Goal: Find specific page/section: Find specific page/section

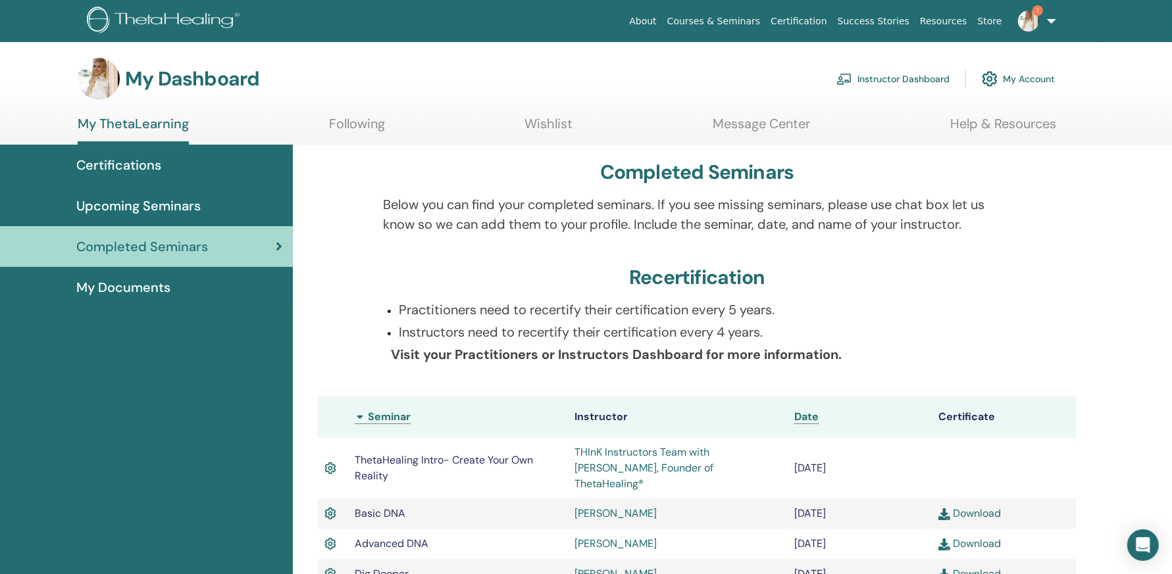
click at [1030, 25] on img at bounding box center [1028, 21] width 21 height 21
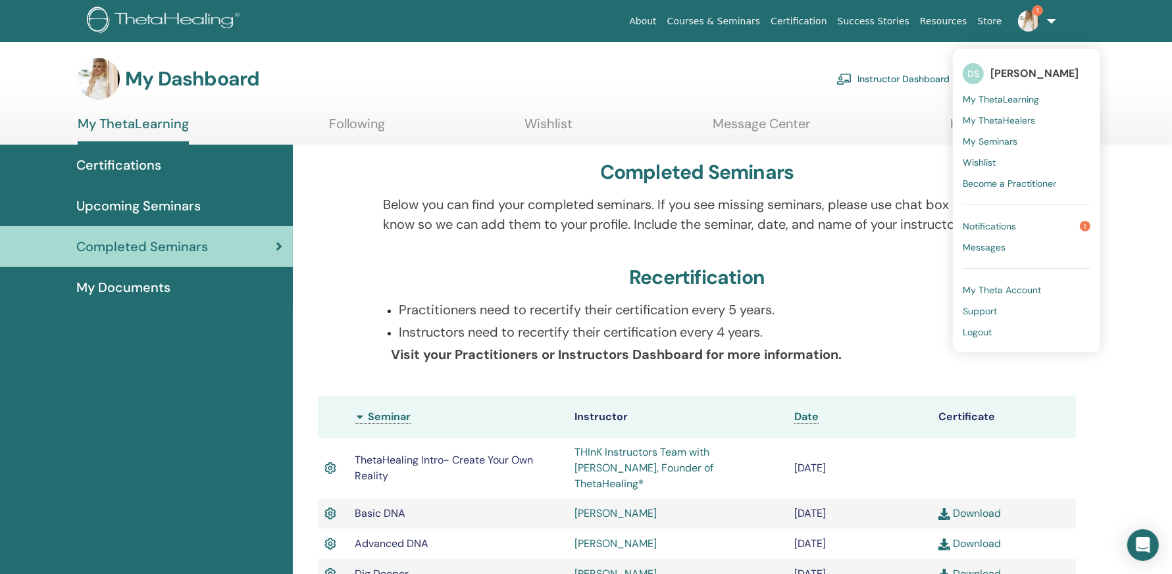
click at [1015, 226] on span "Notifications" at bounding box center [989, 226] width 53 height 12
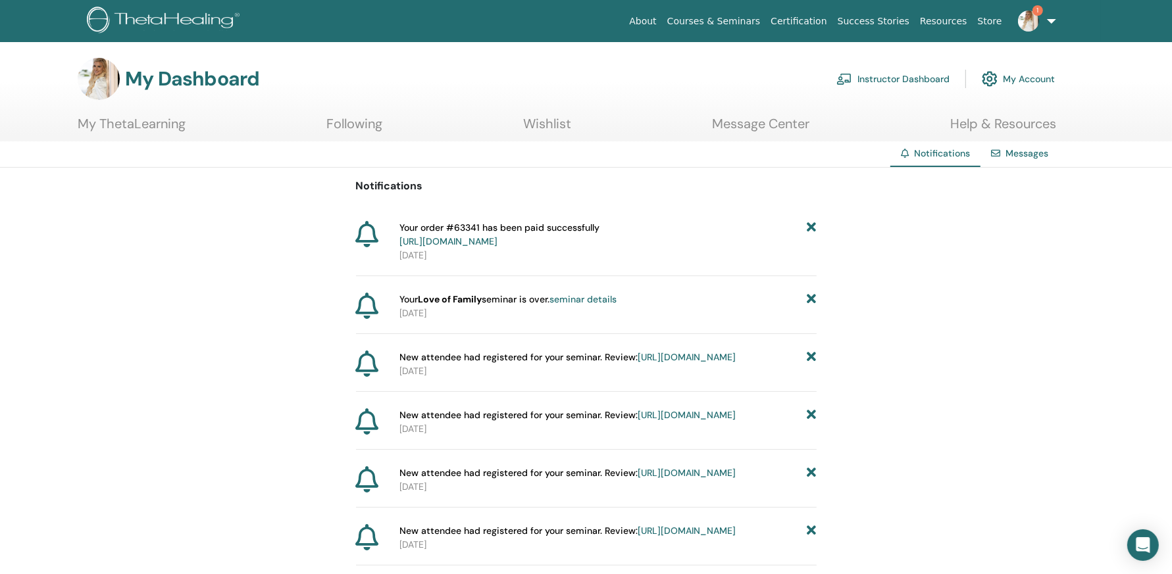
click at [876, 75] on link "Instructor Dashboard" at bounding box center [892, 78] width 113 height 29
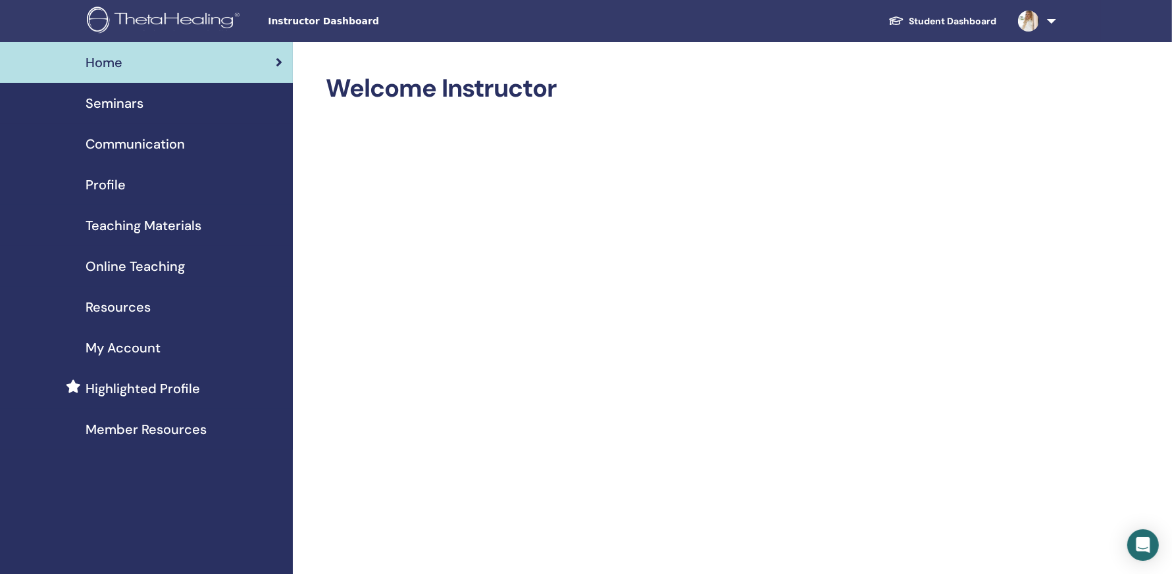
click at [202, 99] on div "Seminars" at bounding box center [147, 103] width 272 height 20
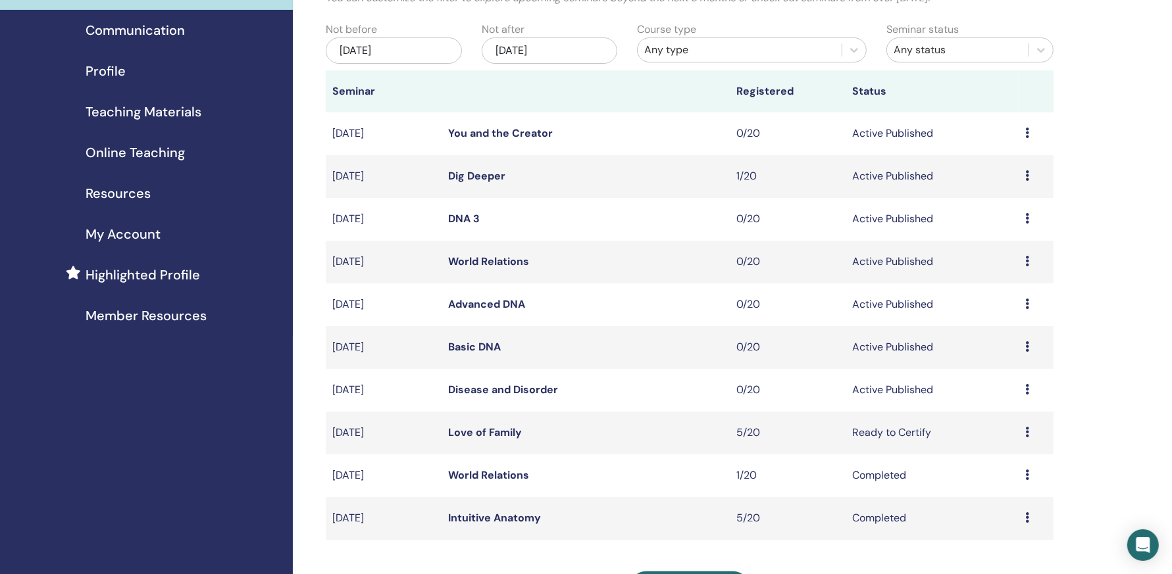
scroll to position [115, 0]
click at [1027, 347] on icon at bounding box center [1027, 345] width 4 height 11
click at [459, 346] on link "Basic DNA" at bounding box center [474, 346] width 53 height 14
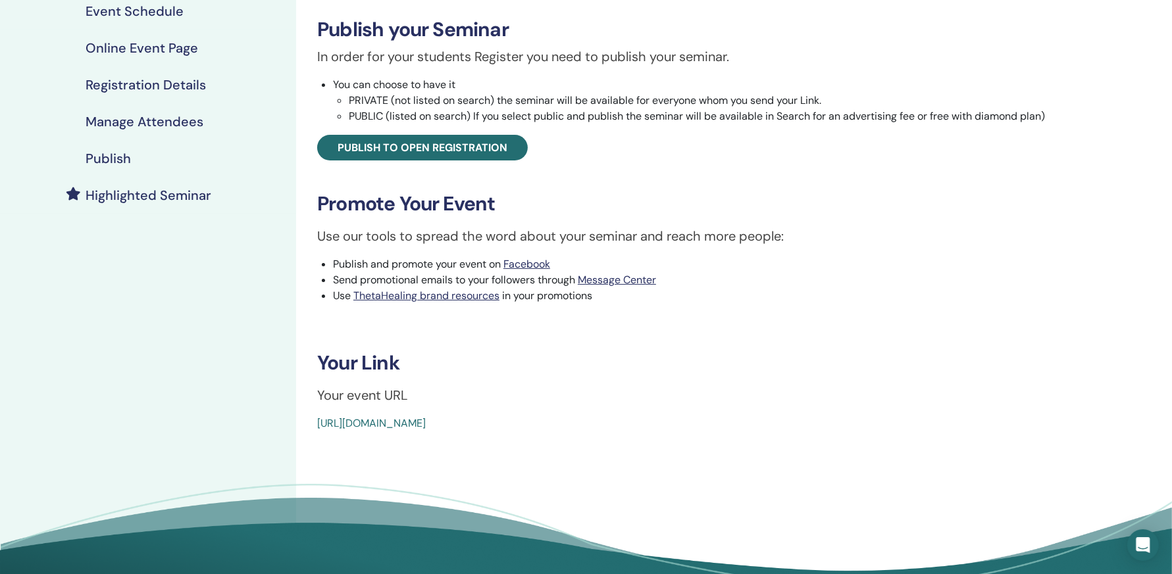
scroll to position [208, 0]
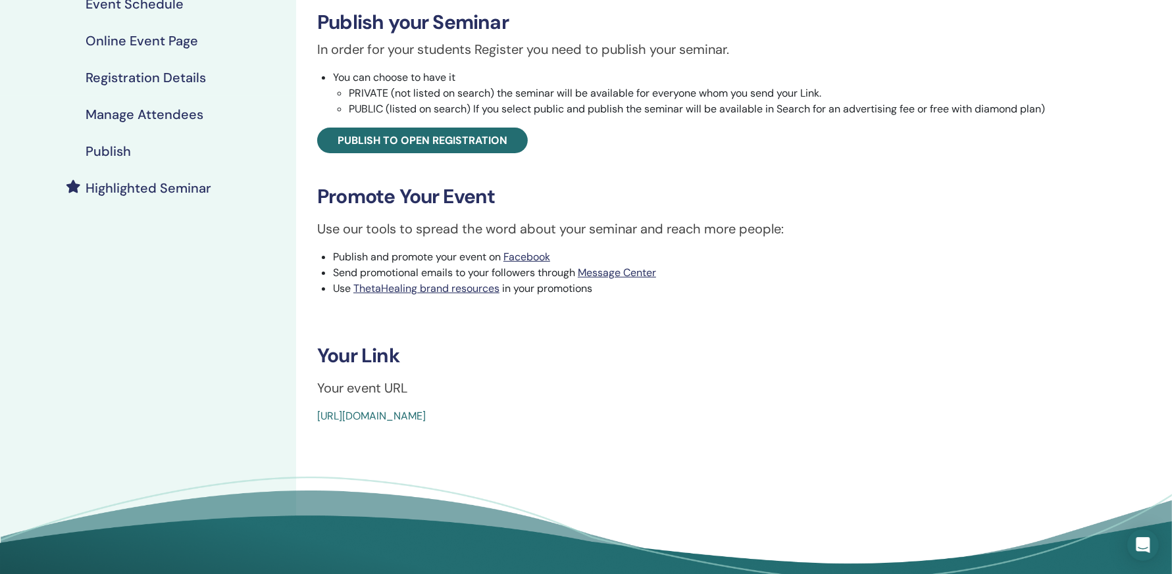
drag, startPoint x: 315, startPoint y: 415, endPoint x: 623, endPoint y: 422, distance: 308.0
click at [623, 422] on div "Basic DNA Event Type Online Event Status Active Published Registrations 0/20 Pu…" at bounding box center [686, 145] width 765 height 559
copy link "[URL][DOMAIN_NAME]"
